Goal: Information Seeking & Learning: Learn about a topic

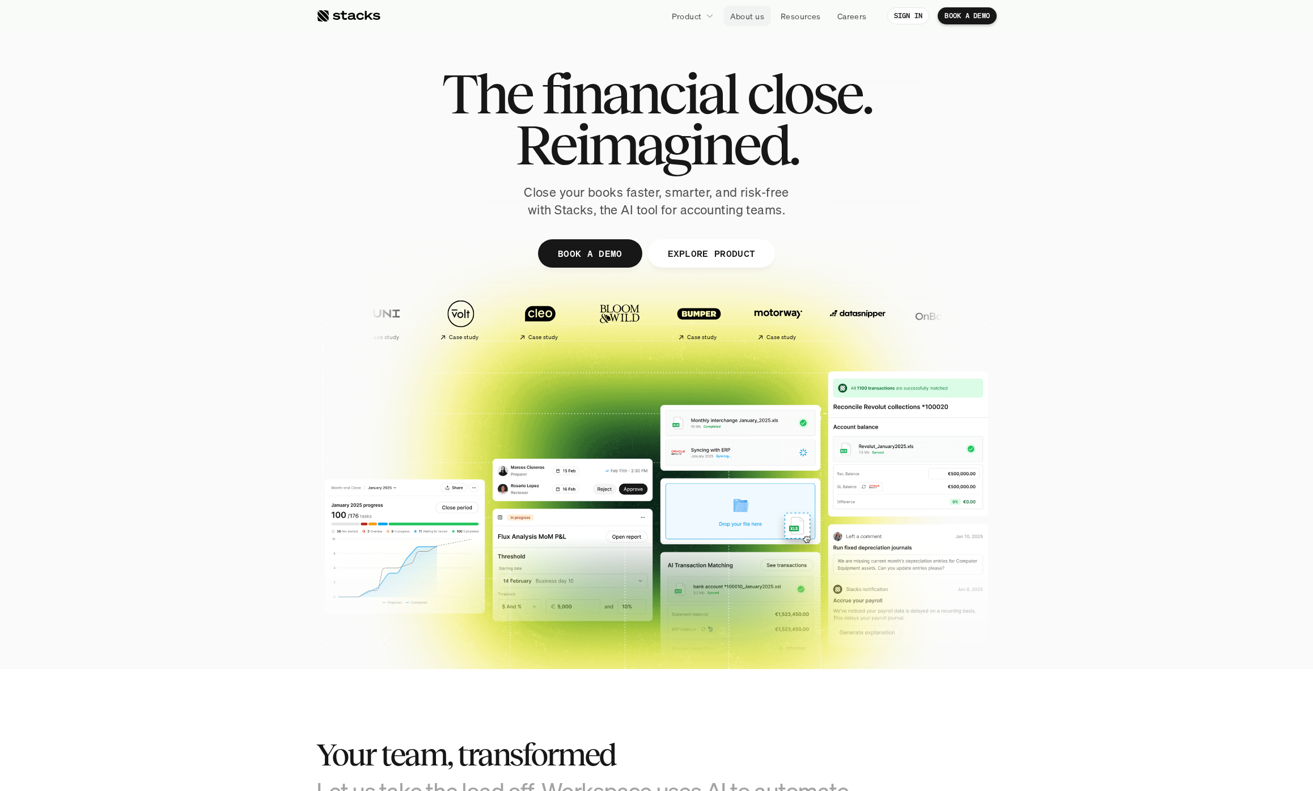
click at [698, 12] on p "Product" at bounding box center [687, 16] width 30 height 12
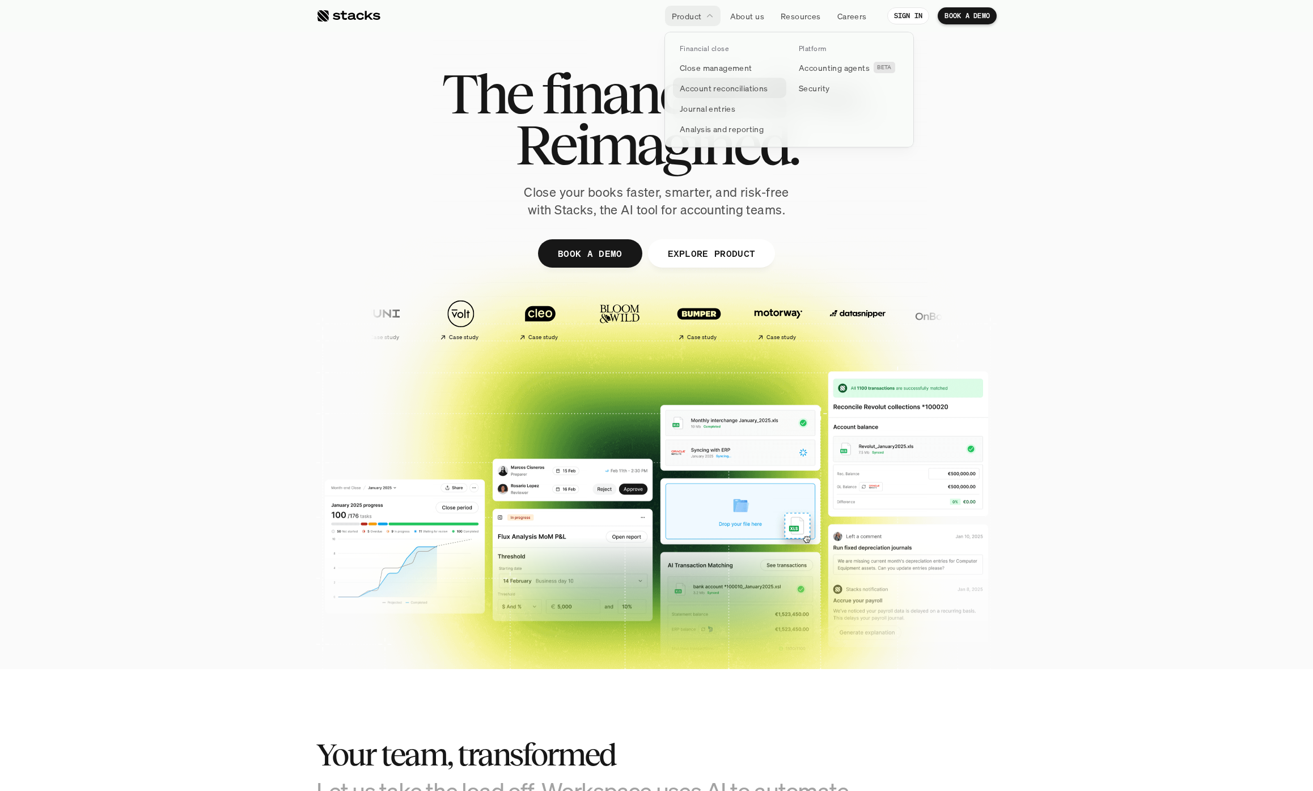
click at [723, 89] on p "Account reconciliations" at bounding box center [724, 88] width 88 height 12
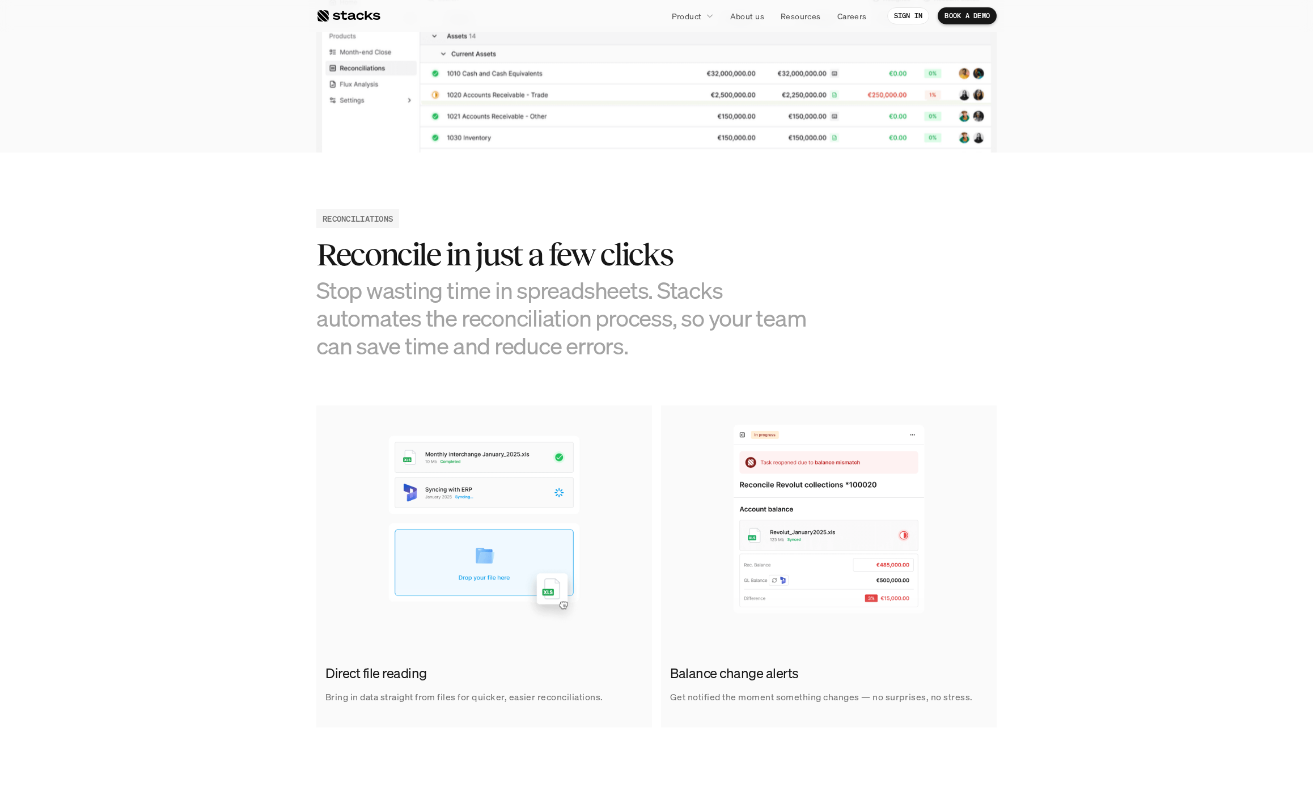
scroll to position [387, 0]
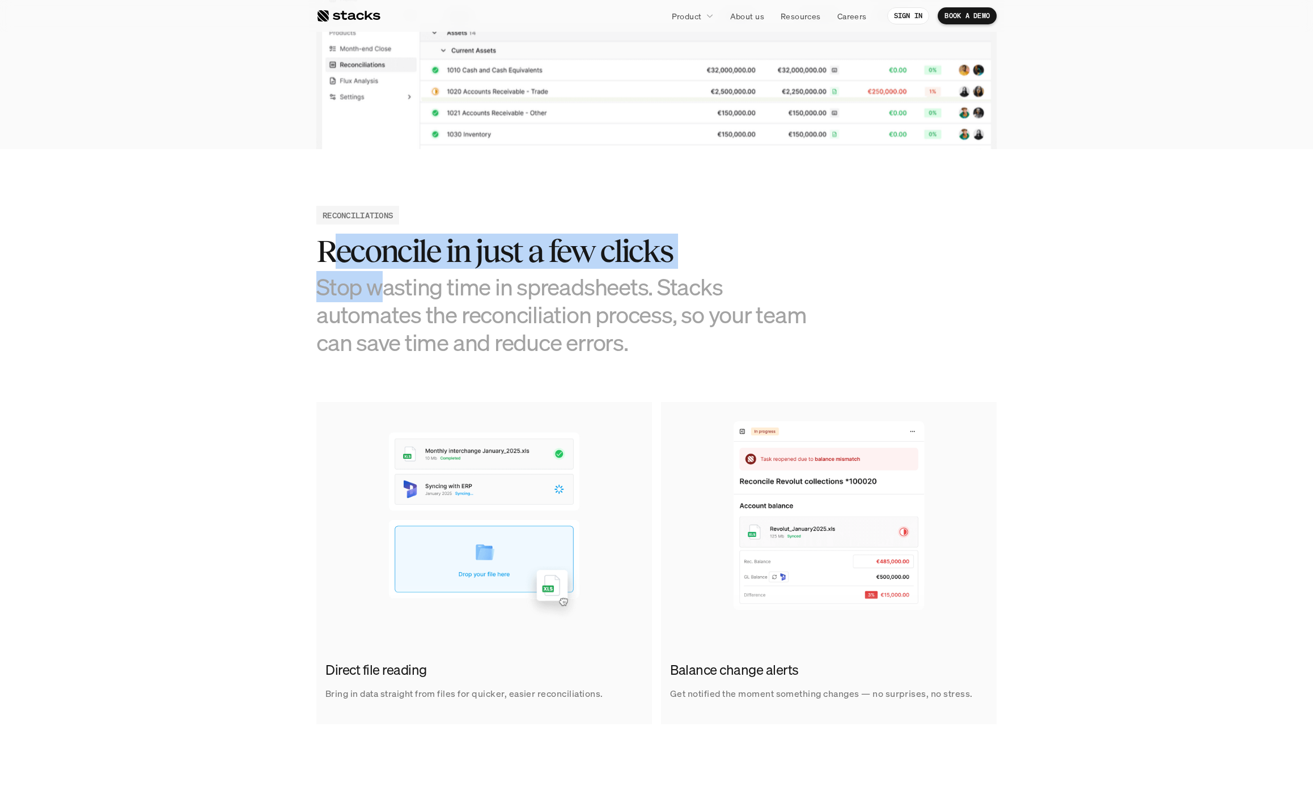
click at [391, 292] on div "Reconcile in just a few clicks Stop wasting time in spreadsheets. Stacks automa…" at bounding box center [571, 295] width 510 height 123
click at [362, 253] on h2 "Reconcile in just a few clicks" at bounding box center [571, 251] width 510 height 35
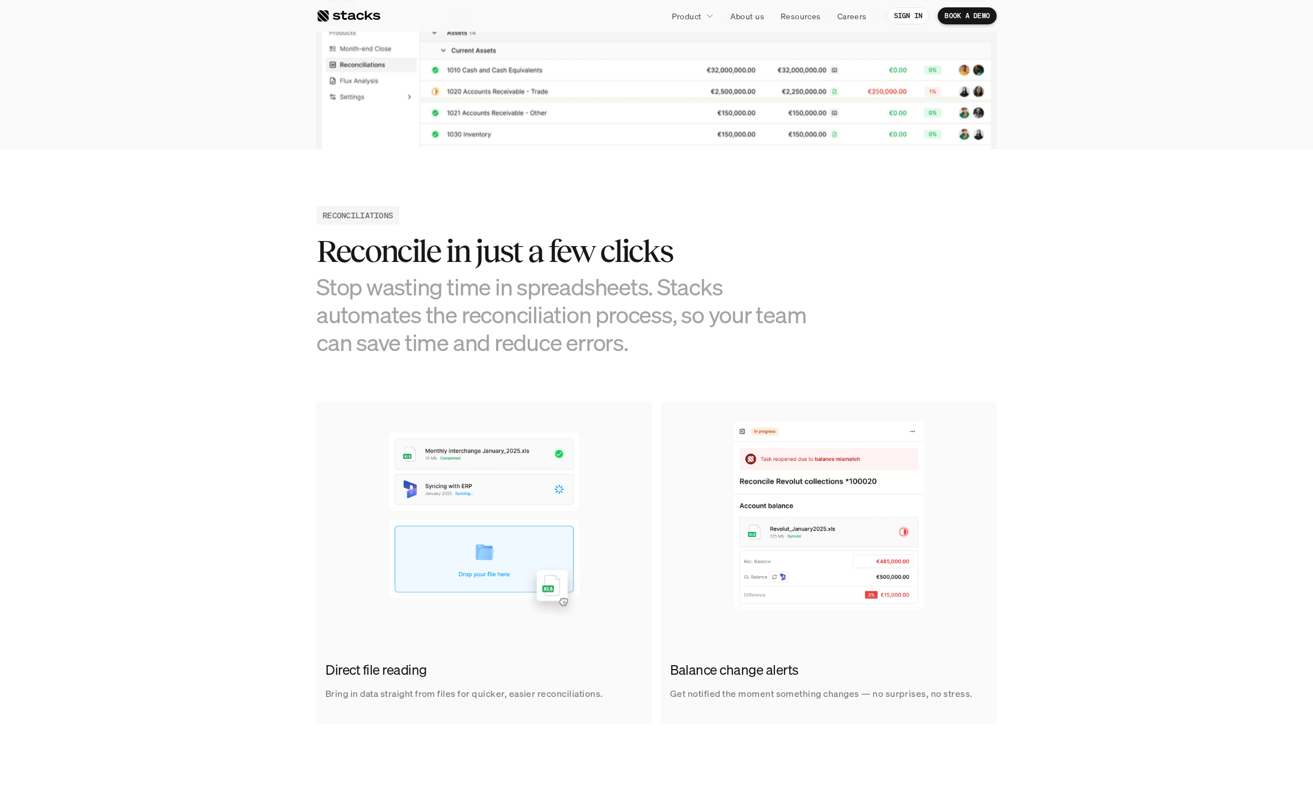
scroll to position [404, 0]
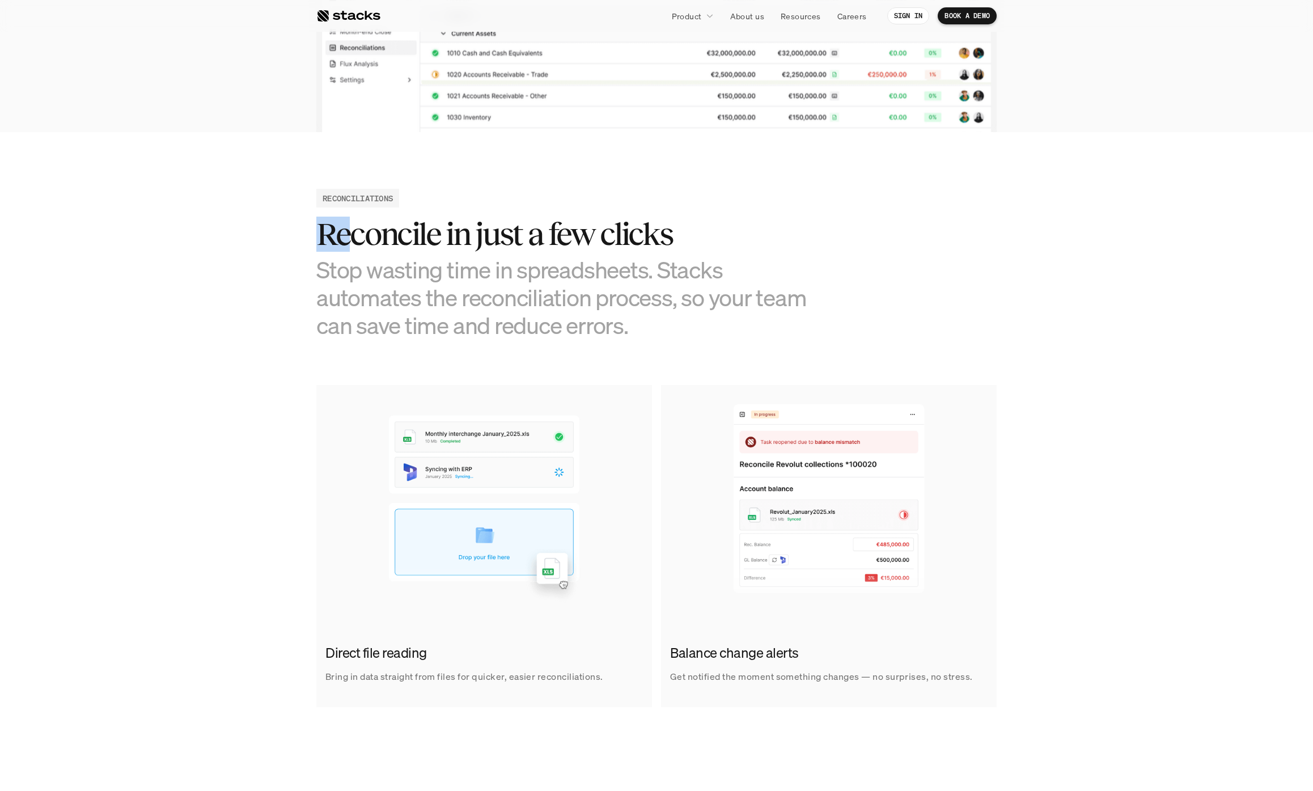
drag, startPoint x: 311, startPoint y: 229, endPoint x: 420, endPoint y: 281, distance: 120.7
click at [369, 261] on section "RECONCILIATIONS Reconcile in just a few clicks Stop wasting time in spreadsheet…" at bounding box center [656, 448] width 1313 height 632
click at [420, 281] on h3 "Stop wasting time in spreadsheets. Stacks automates the reconciliation process,…" at bounding box center [571, 298] width 510 height 84
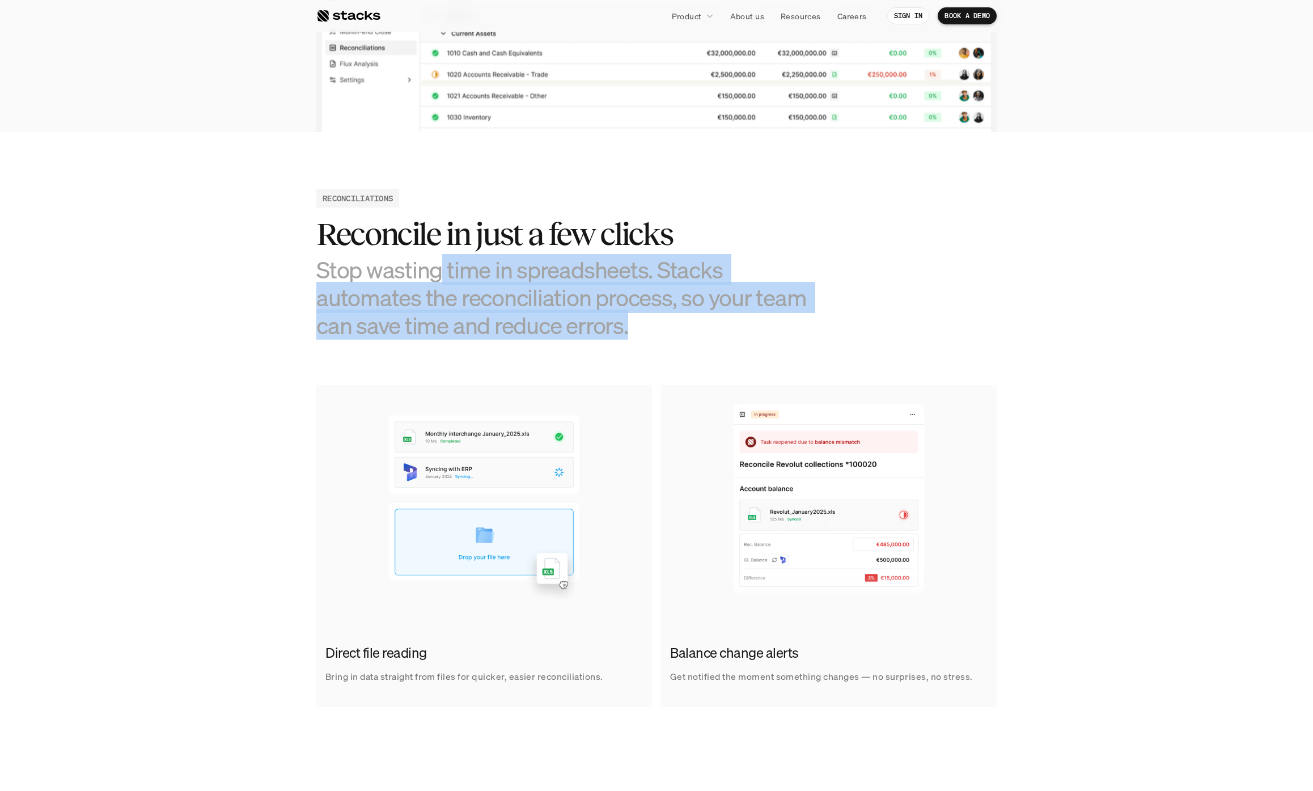
drag, startPoint x: 640, startPoint y: 327, endPoint x: 358, endPoint y: 242, distance: 294.8
click at [382, 251] on div "Reconcile in just a few clicks Stop wasting time in spreadsheets. Stacks automa…" at bounding box center [571, 278] width 510 height 123
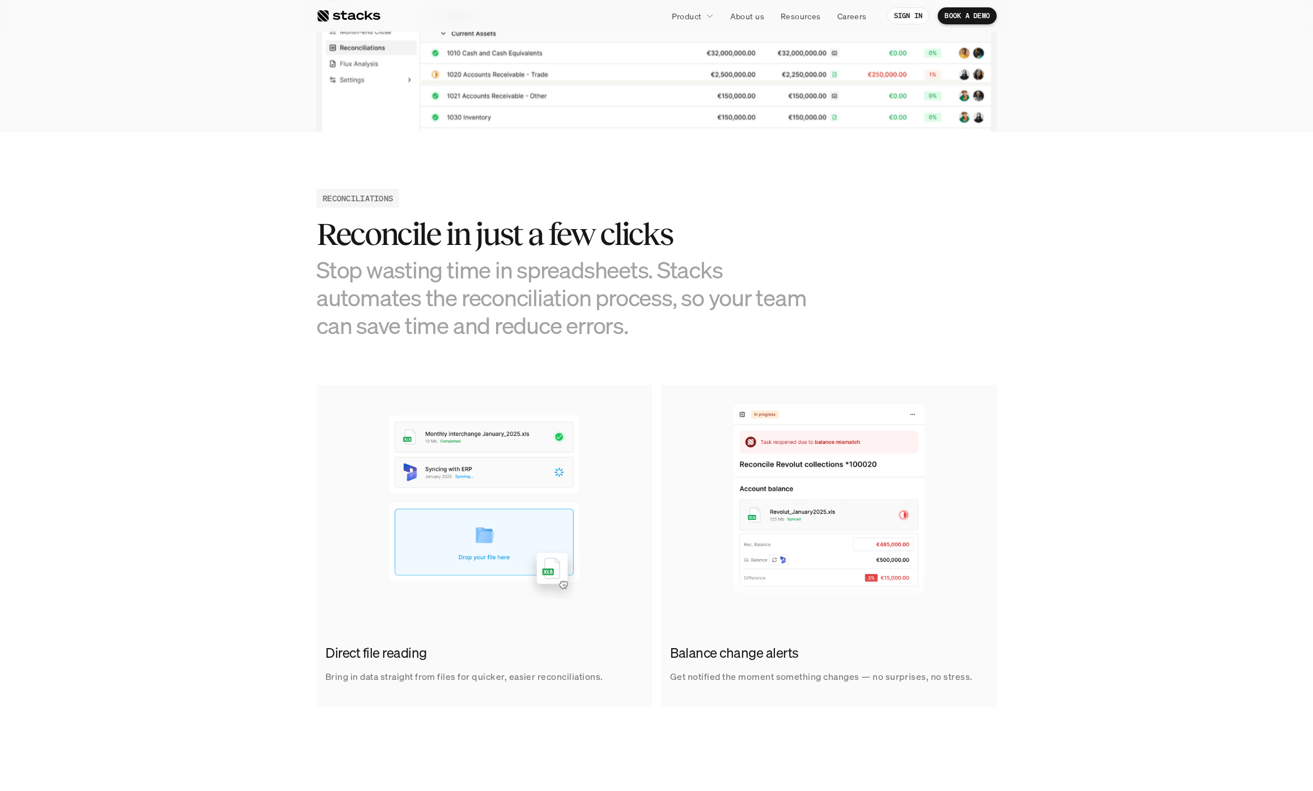
click at [339, 242] on h2 "Reconcile in just a few clicks" at bounding box center [571, 234] width 510 height 35
drag, startPoint x: 349, startPoint y: 238, endPoint x: 451, endPoint y: 286, distance: 113.1
click at [419, 273] on div "Reconcile in just a few clicks Stop wasting time in spreadsheets. Stacks automa…" at bounding box center [571, 278] width 510 height 123
click at [507, 305] on h3 "Stop wasting time in spreadsheets. Stacks automates the reconciliation process,…" at bounding box center [571, 298] width 510 height 84
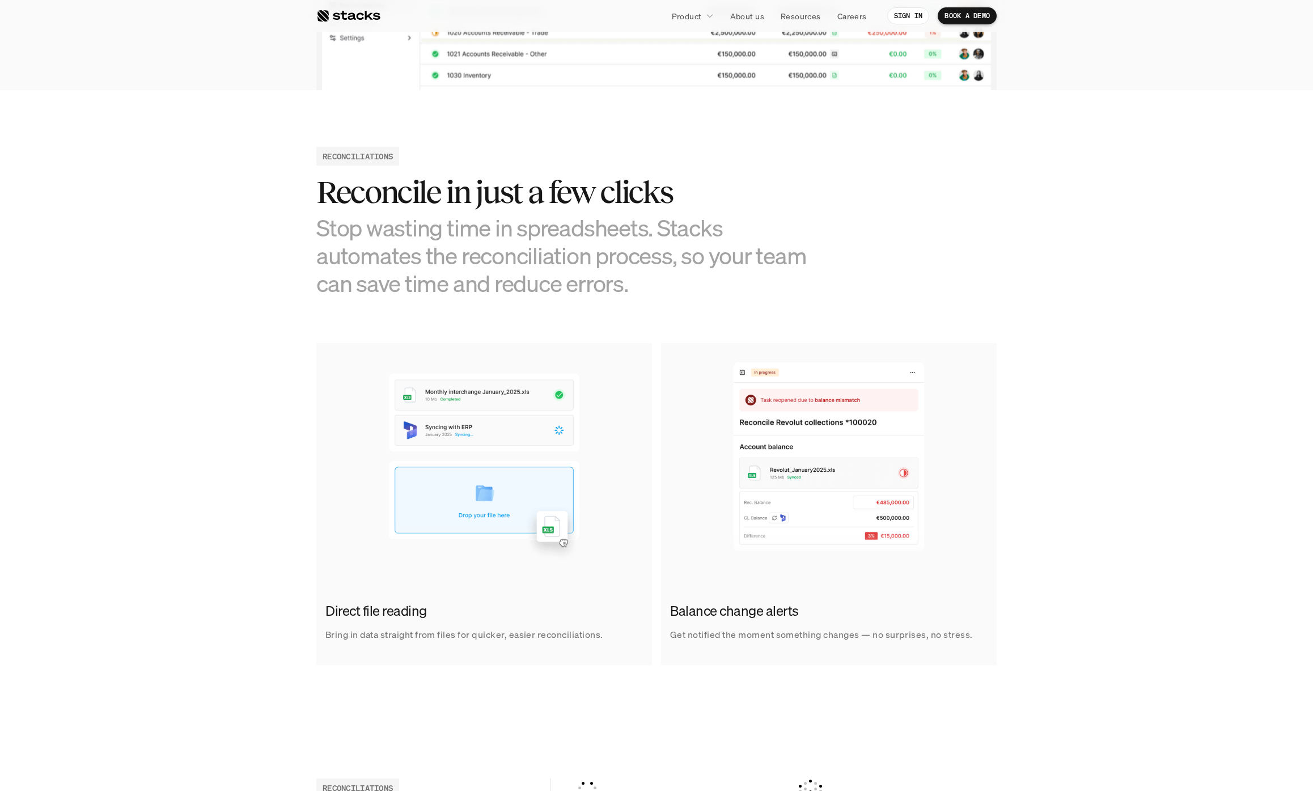
scroll to position [447, 0]
drag, startPoint x: 511, startPoint y: 237, endPoint x: 591, endPoint y: 289, distance: 95.2
click at [553, 274] on h3 "Stop wasting time in spreadsheets. Stacks automates the reconciliation process,…" at bounding box center [571, 255] width 510 height 84
click at [591, 289] on h3 "Stop wasting time in spreadsheets. Stacks automates the reconciliation process,…" at bounding box center [571, 255] width 510 height 84
drag, startPoint x: 526, startPoint y: 229, endPoint x: 606, endPoint y: 290, distance: 101.1
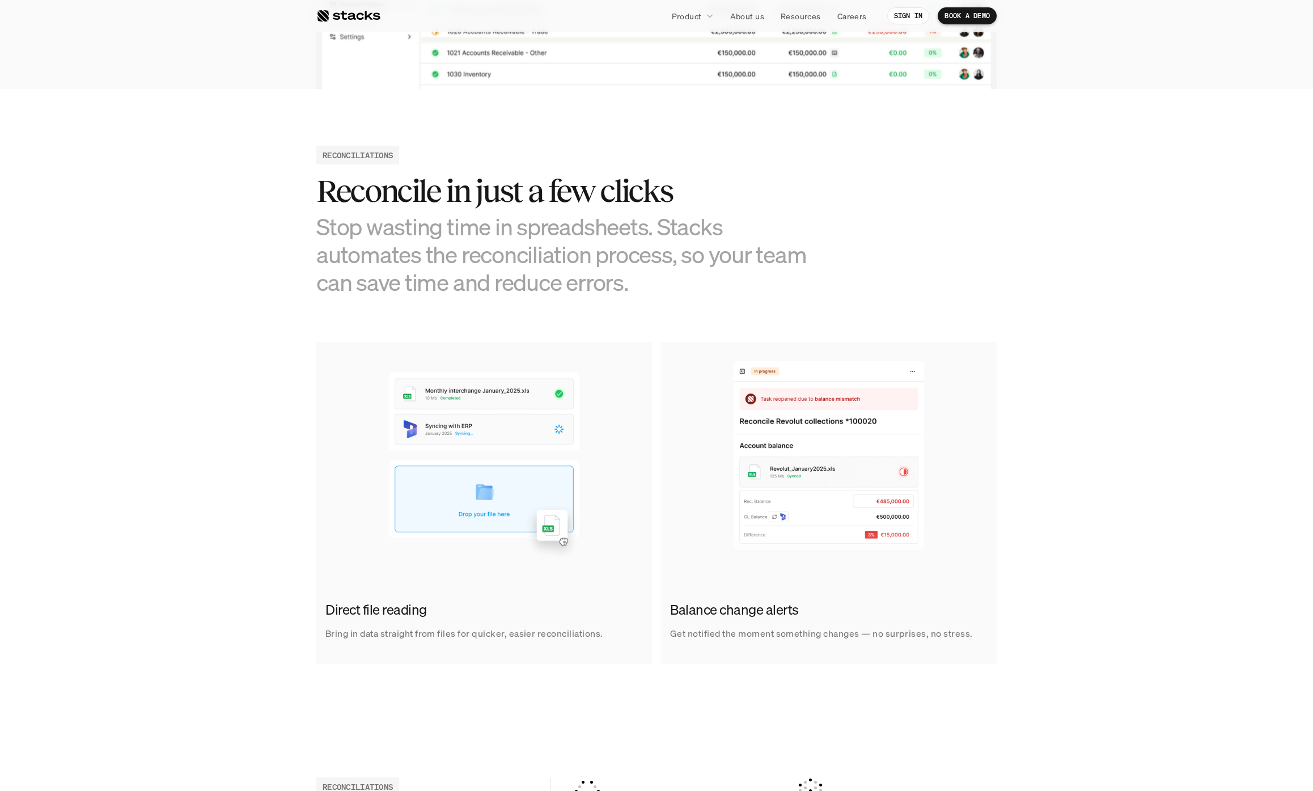
click at [557, 261] on h3 "Stop wasting time in spreadsheets. Stacks automates the reconciliation process,…" at bounding box center [571, 255] width 510 height 84
click at [608, 291] on h3 "Stop wasting time in spreadsheets. Stacks automates the reconciliation process,…" at bounding box center [571, 255] width 510 height 84
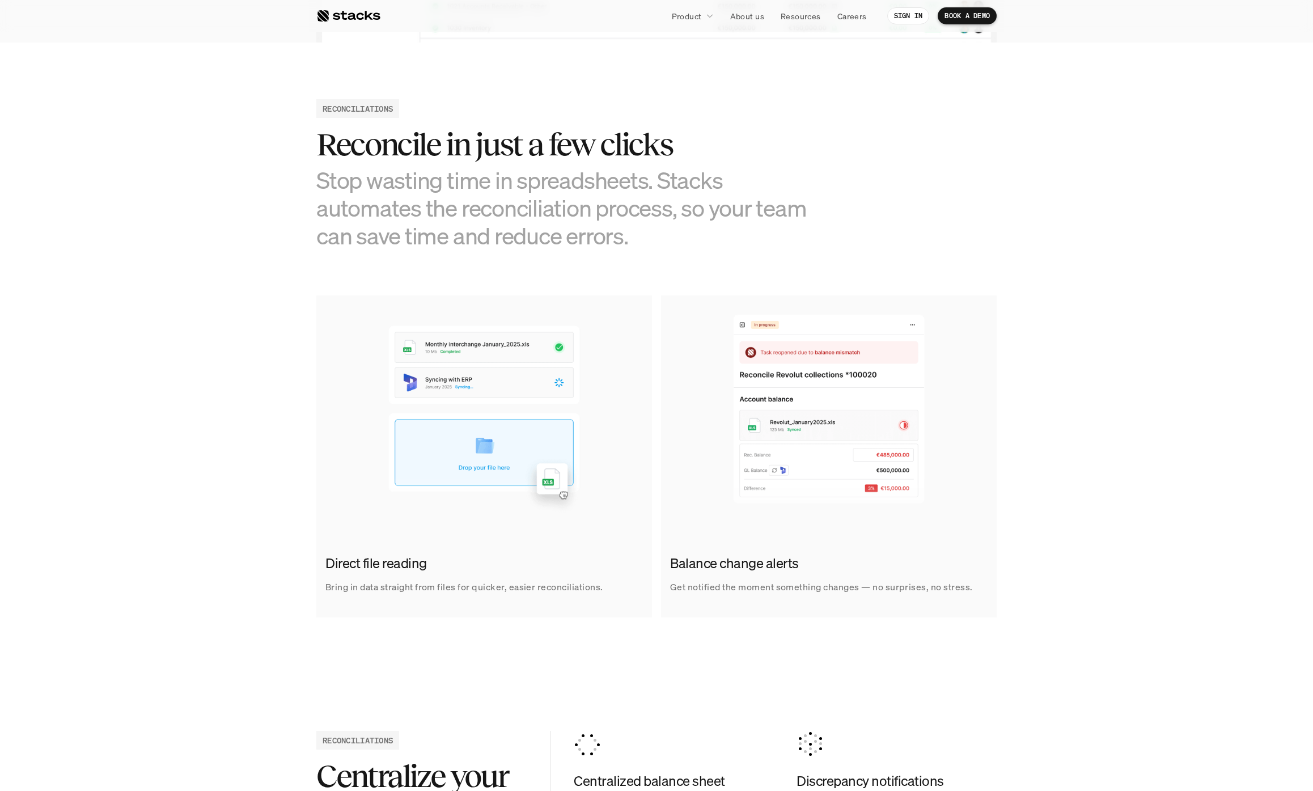
scroll to position [495, 0]
drag, startPoint x: 373, startPoint y: 561, endPoint x: 464, endPoint y: 587, distance: 95.6
click at [443, 585] on div "Direct file reading Bring in data straight from files for quicker, easier recon…" at bounding box center [484, 573] width 336 height 59
click at [466, 587] on p "Bring in data straight from files for quicker, easier reconciliations." at bounding box center [464, 586] width 278 height 16
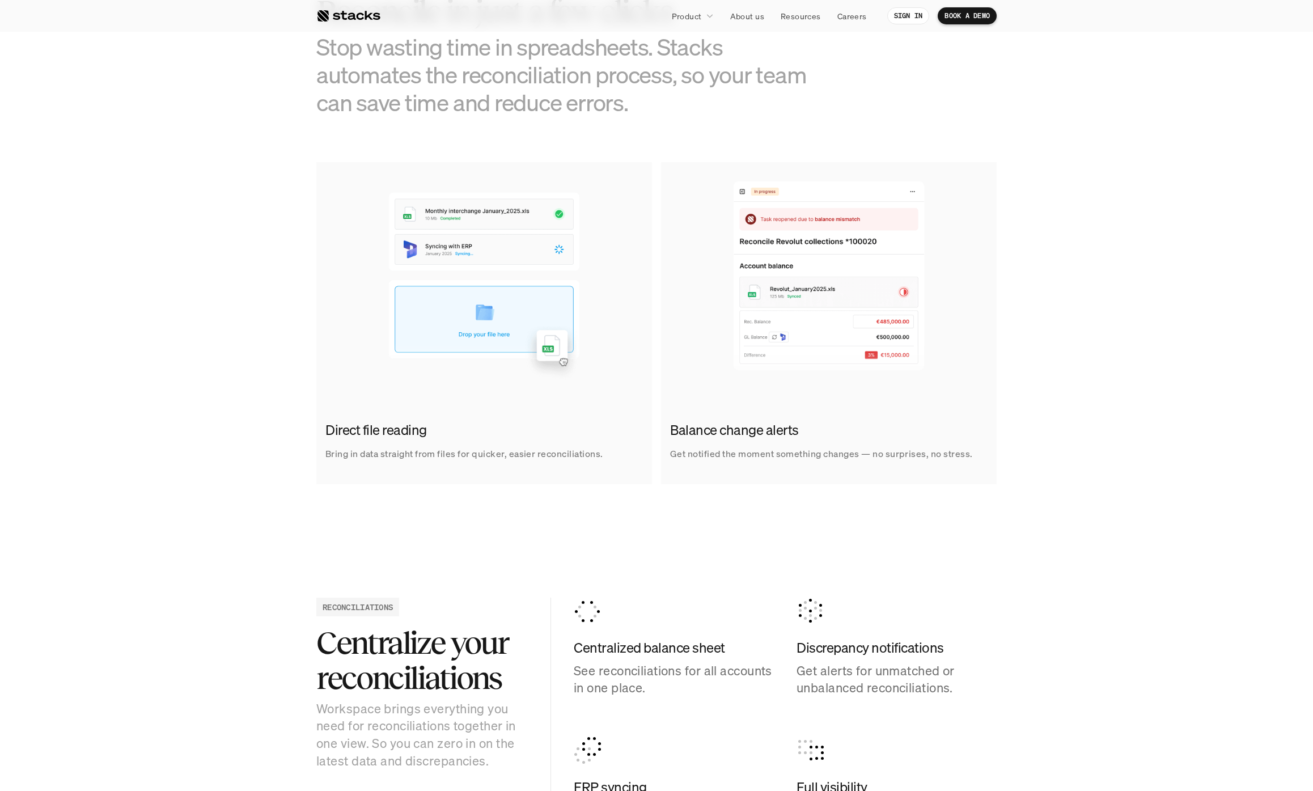
scroll to position [640, 0]
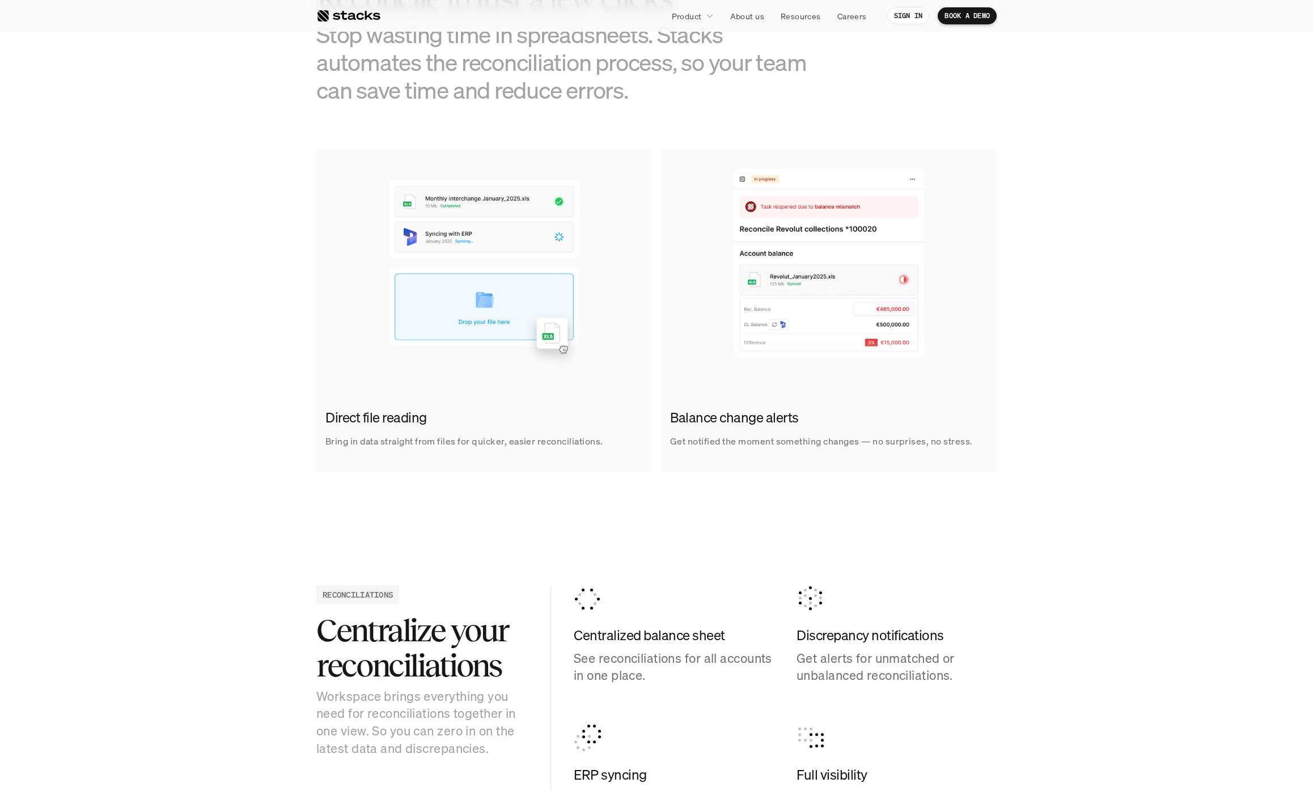
drag, startPoint x: 344, startPoint y: 419, endPoint x: 405, endPoint y: 442, distance: 66.0
click at [374, 435] on div "Direct file reading Bring in data straight from files for quicker, easier recon…" at bounding box center [484, 428] width 336 height 59
click at [408, 442] on p "Bring in data straight from files for quicker, easier reconciliations." at bounding box center [464, 441] width 278 height 16
drag, startPoint x: 347, startPoint y: 417, endPoint x: 408, endPoint y: 435, distance: 63.3
click at [373, 428] on div "Direct file reading Bring in data straight from files for quicker, easier recon…" at bounding box center [484, 428] width 336 height 59
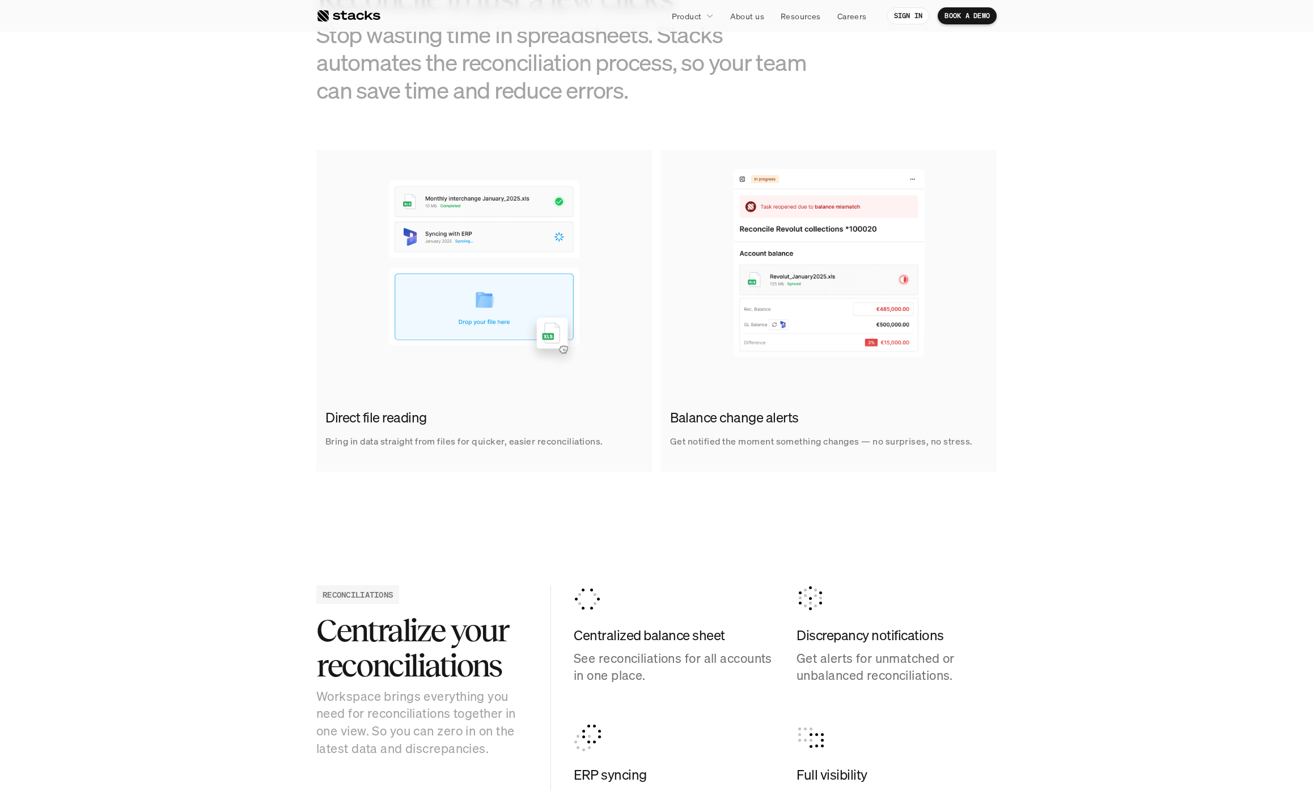
click at [408, 435] on p "Bring in data straight from files for quicker, easier reconciliations." at bounding box center [464, 441] width 278 height 16
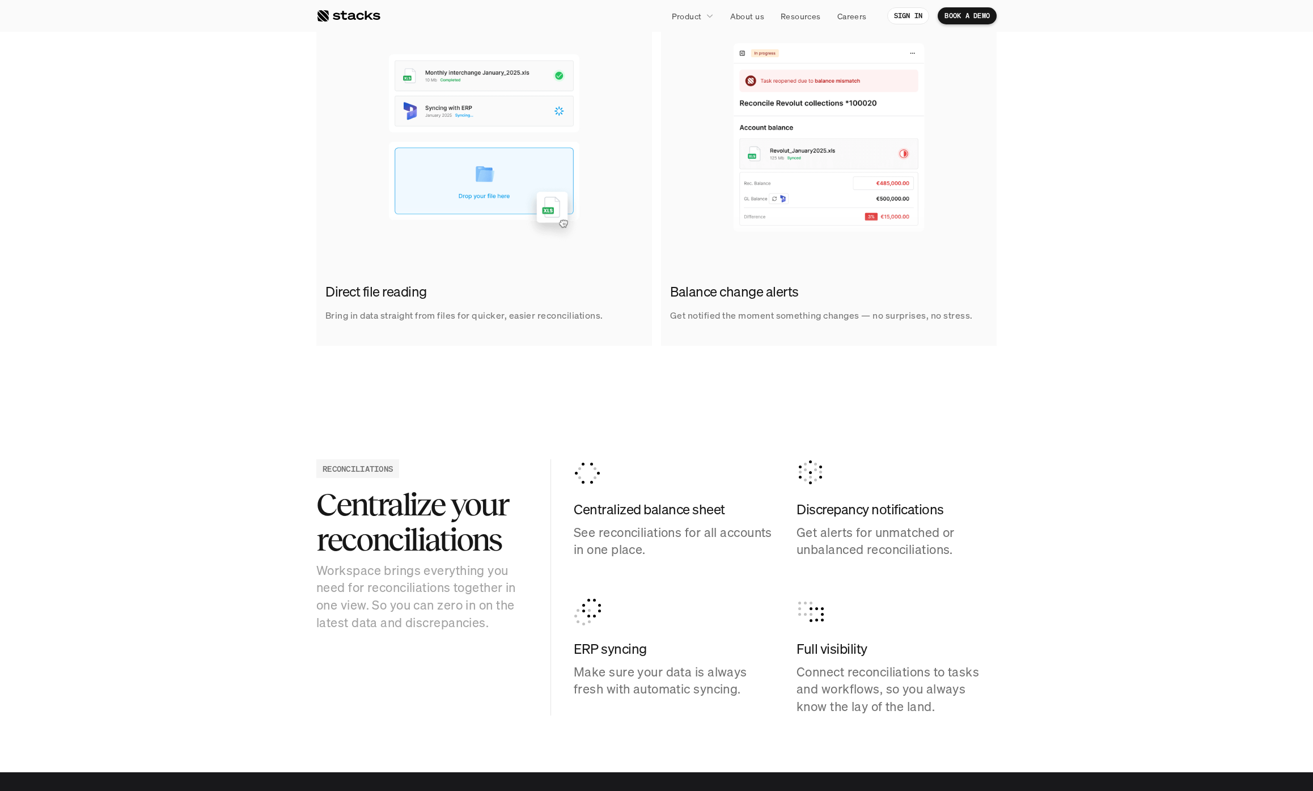
scroll to position [769, 0]
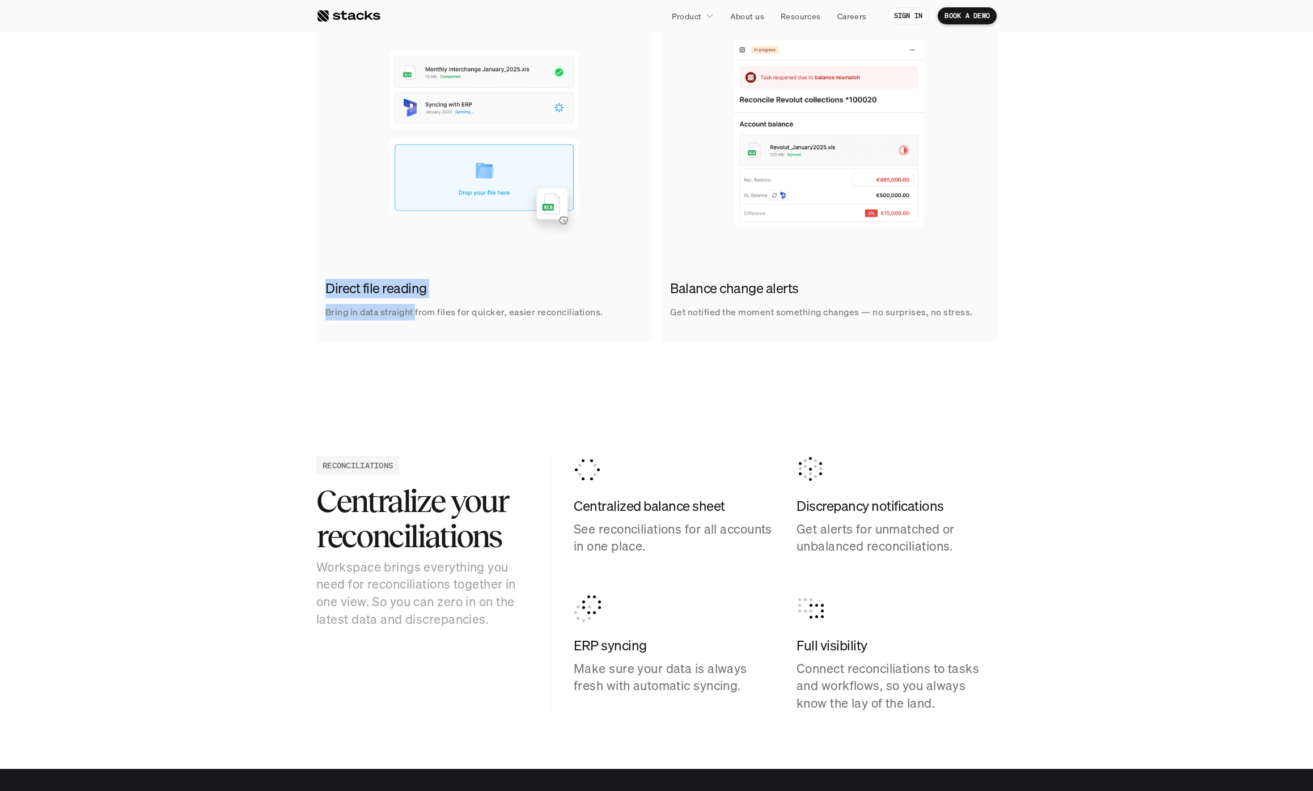
drag, startPoint x: 366, startPoint y: 296, endPoint x: 416, endPoint y: 306, distance: 50.4
click at [418, 307] on div "Direct file reading Bring in data straight from files for quicker, easier recon…" at bounding box center [484, 299] width 336 height 59
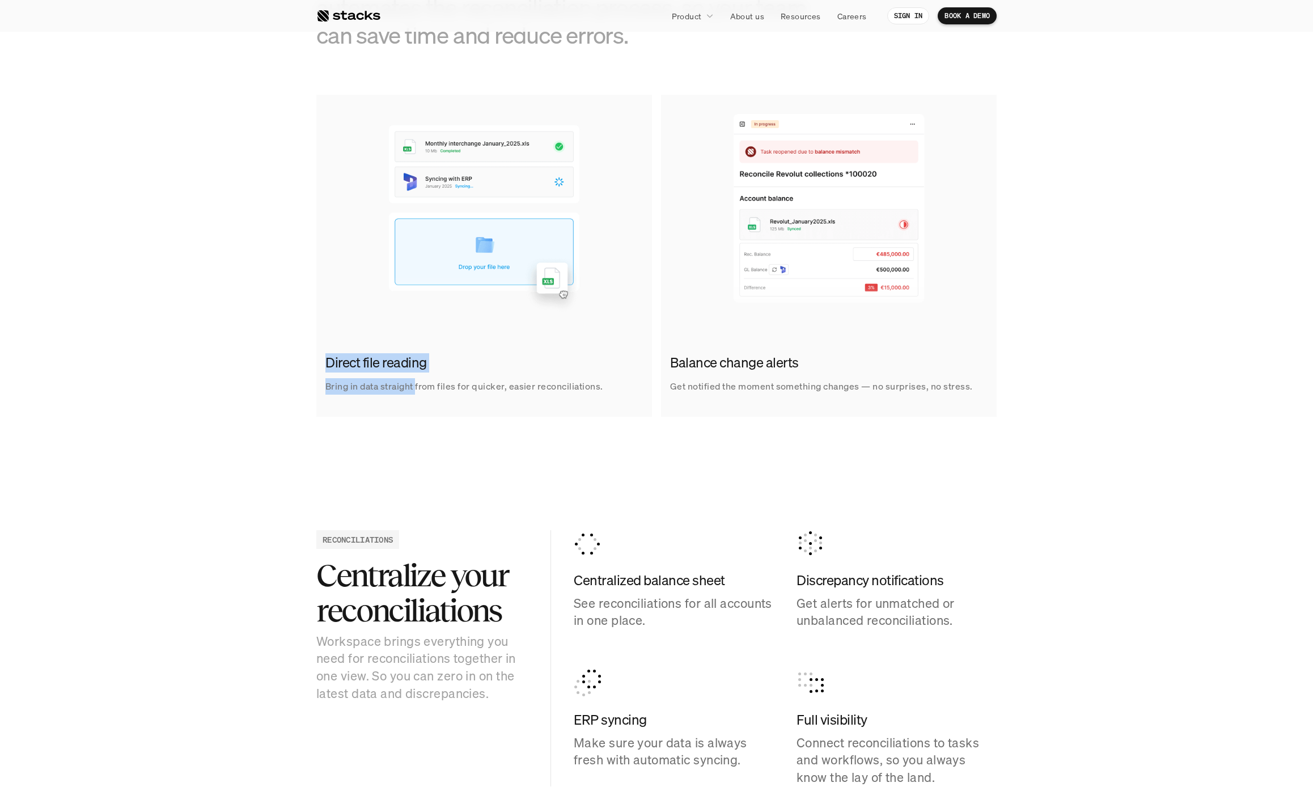
scroll to position [691, 0]
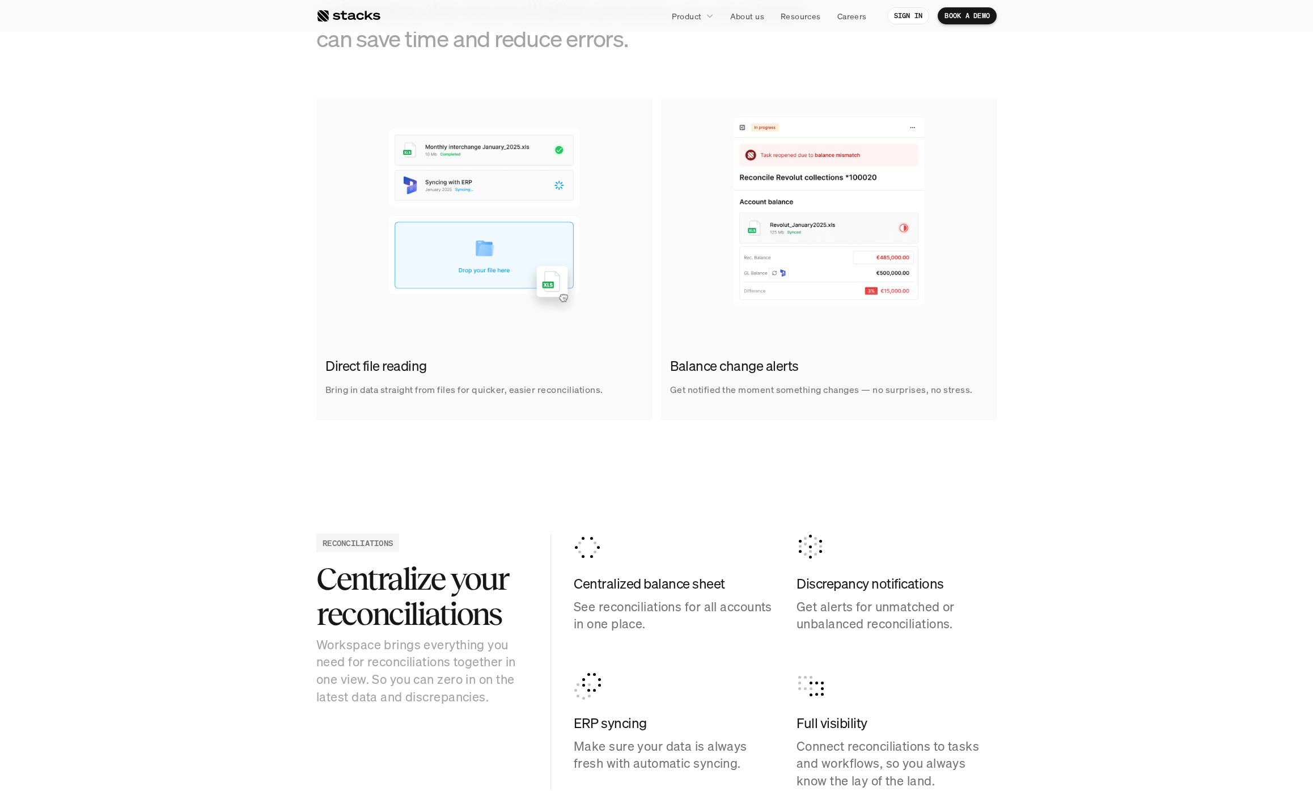
click at [464, 374] on h2 "Direct file reading" at bounding box center [481, 366] width 312 height 19
drag, startPoint x: 366, startPoint y: 361, endPoint x: 490, endPoint y: 409, distance: 132.7
click at [483, 409] on link "Direct file reading Bring in data straight from files for quicker, easier recon…" at bounding box center [484, 259] width 336 height 322
click at [490, 409] on link "Direct file reading Bring in data straight from files for quicker, easier recon…" at bounding box center [484, 259] width 336 height 322
drag, startPoint x: 351, startPoint y: 362, endPoint x: 450, endPoint y: 376, distance: 100.2
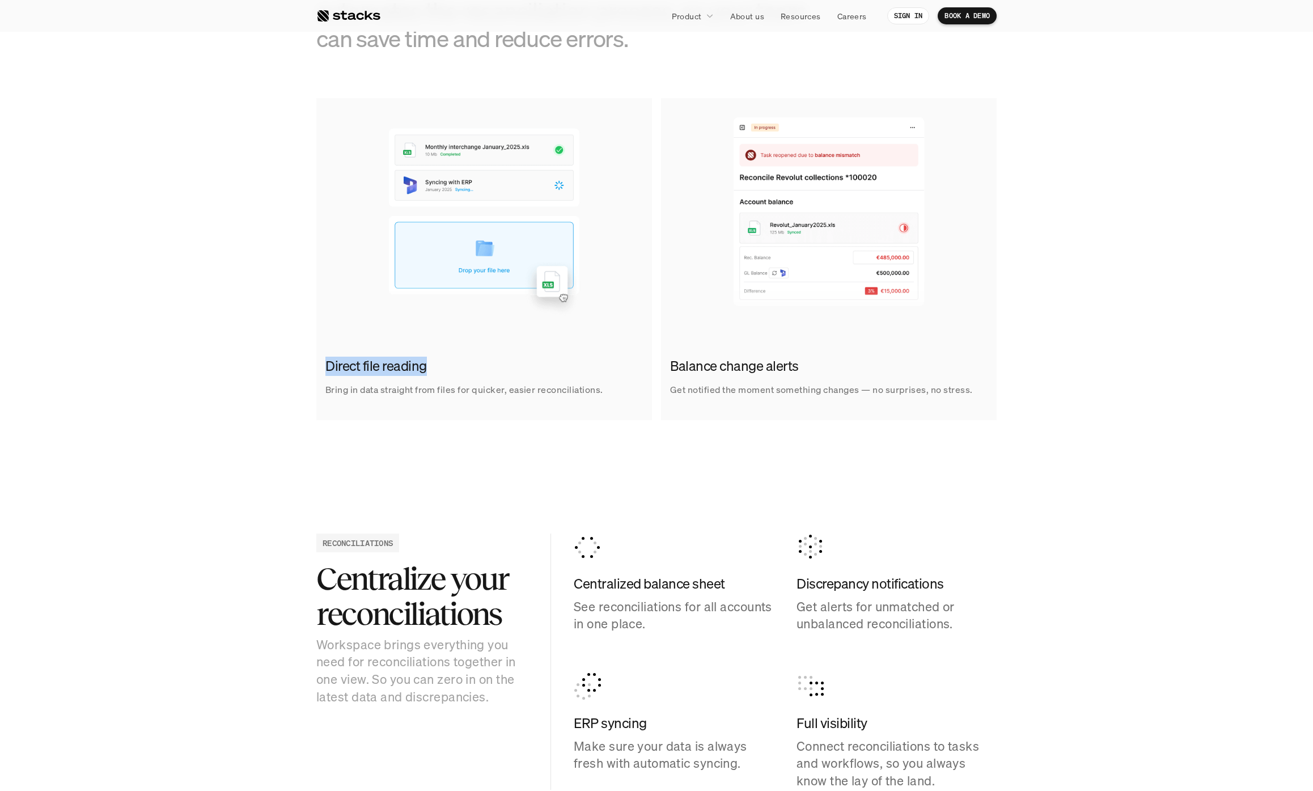
click at [427, 372] on div "Direct file reading Bring in data straight from files for quicker, easier recon…" at bounding box center [484, 377] width 336 height 59
click at [450, 376] on div "Direct file reading Bring in data straight from files for quicker, easier recon…" at bounding box center [484, 377] width 336 height 59
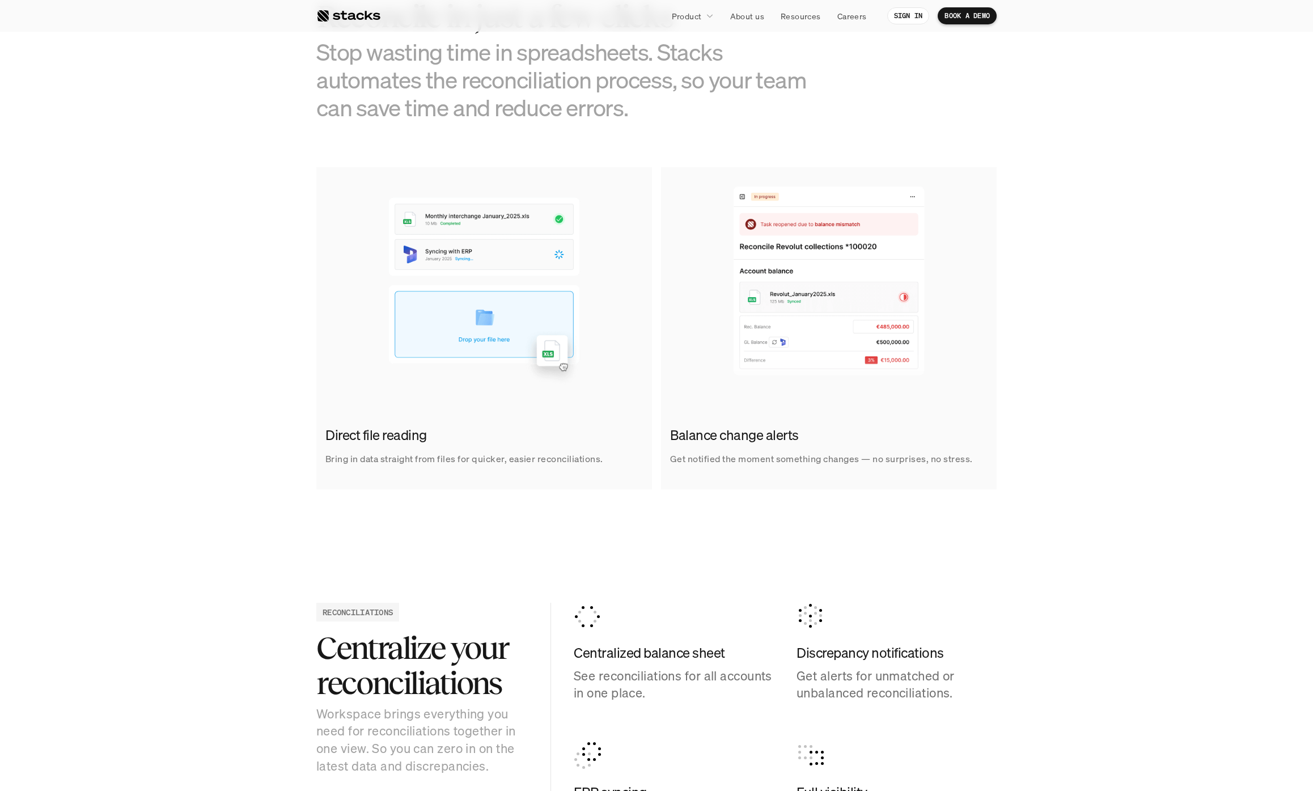
scroll to position [623, 0]
click at [269, 404] on div "Direct file reading Bring in data straight from files for quicker, easier recon…" at bounding box center [657, 327] width 1296 height 322
click at [288, 316] on div "Direct file reading Bring in data straight from files for quicker, easier recon…" at bounding box center [657, 327] width 1296 height 322
click at [1130, 431] on div "Direct file reading Bring in data straight from files for quicker, easier recon…" at bounding box center [657, 327] width 1296 height 322
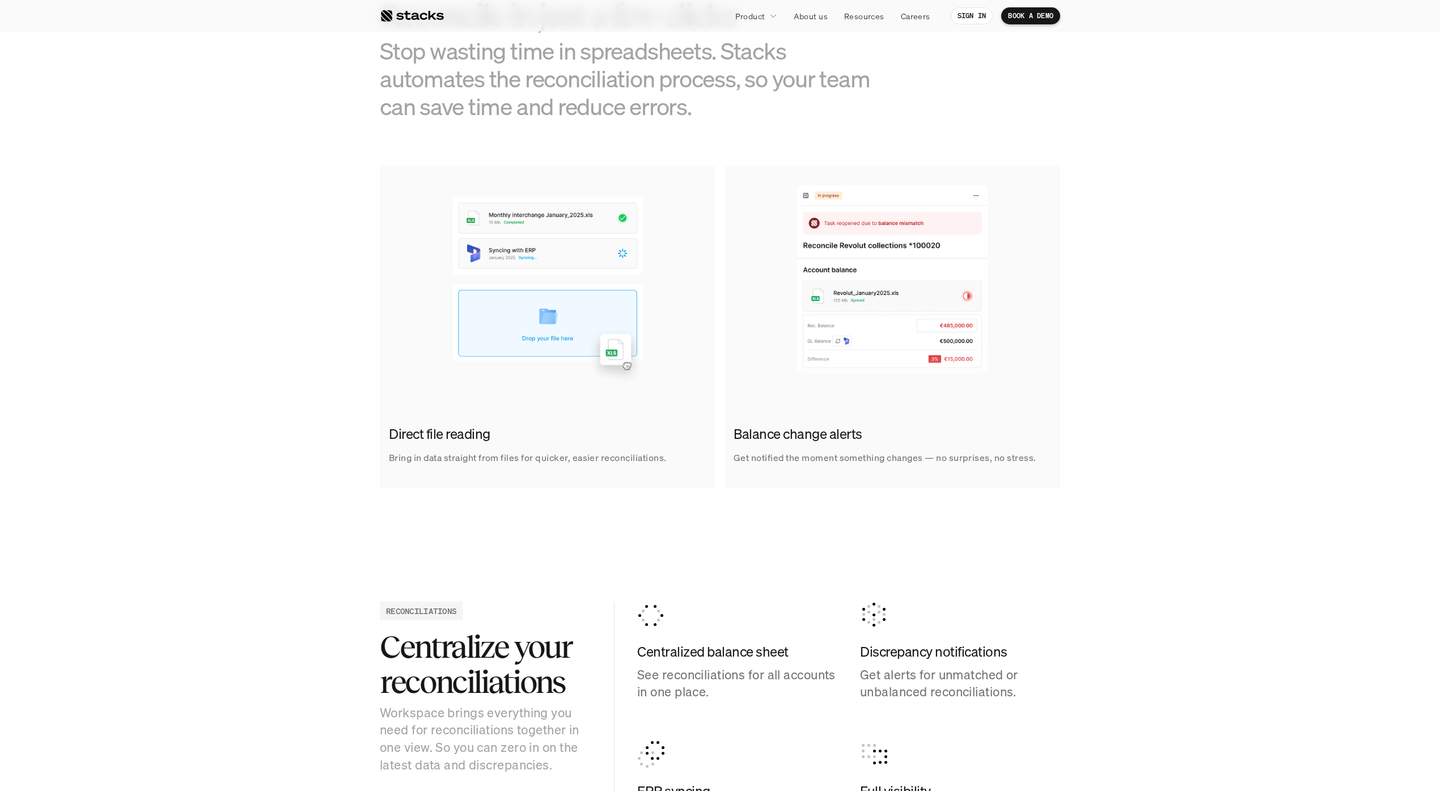
click at [189, 340] on div "Direct file reading Bring in data straight from files for quicker, easier recon…" at bounding box center [720, 327] width 1423 height 322
